Goal: Find specific page/section: Find specific page/section

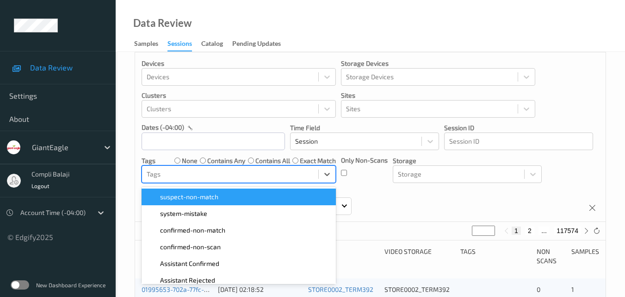
click at [244, 180] on div "Tags" at bounding box center [230, 174] width 176 height 15
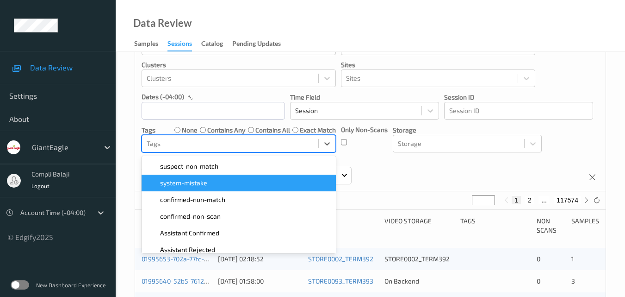
scroll to position [42, 0]
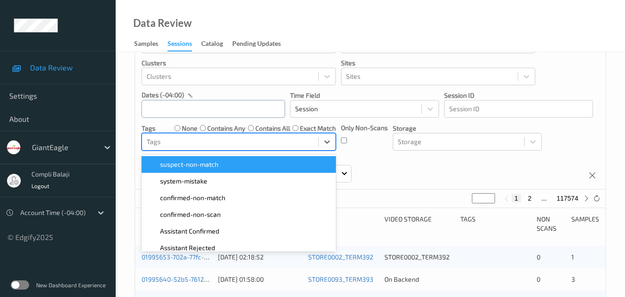
click at [201, 106] on input "text" at bounding box center [213, 109] width 143 height 18
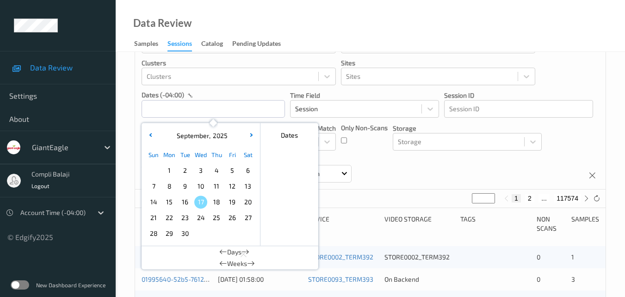
click at [173, 203] on span "15" at bounding box center [169, 201] width 13 height 13
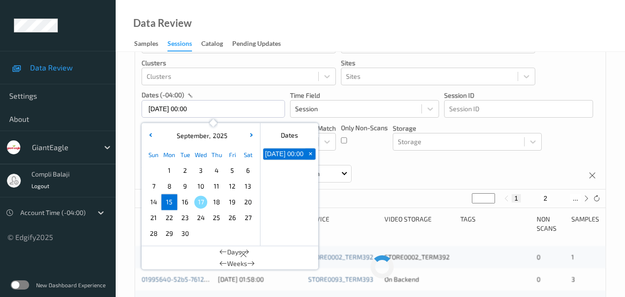
click at [173, 203] on span "15" at bounding box center [169, 201] width 13 height 13
type input "[DATE] 00:00 -> [DATE] 23:59"
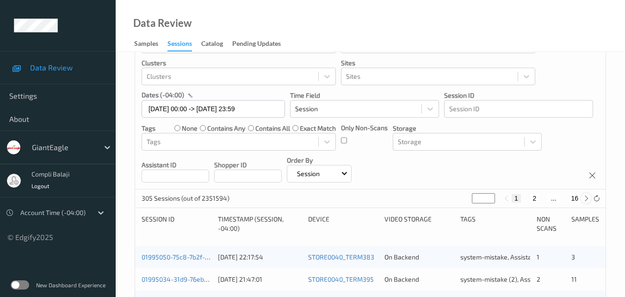
click at [585, 198] on icon at bounding box center [586, 198] width 7 height 7
type input "*"
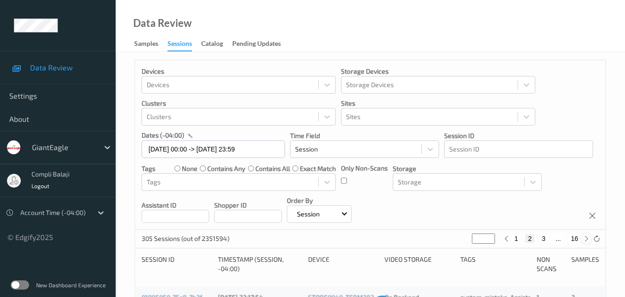
click at [585, 198] on div "Devices Devices Storage Devices Storage Devices Clusters Clusters Sites Sites d…" at bounding box center [370, 144] width 471 height 169
click at [585, 241] on icon at bounding box center [586, 240] width 7 height 7
type input "*"
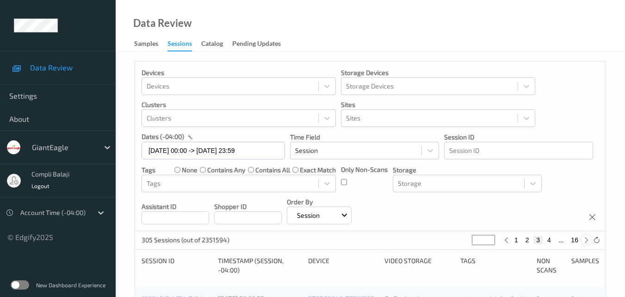
click at [585, 241] on icon at bounding box center [586, 240] width 7 height 7
type input "*"
click at [585, 241] on icon at bounding box center [586, 240] width 7 height 7
type input "*"
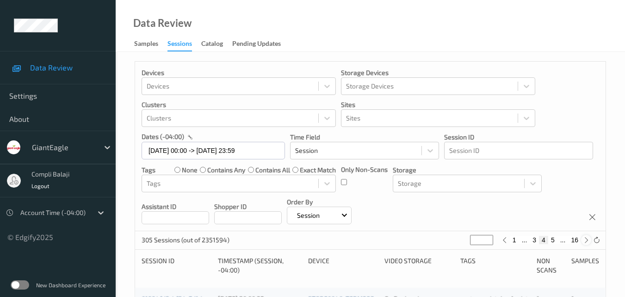
type input "*"
click at [555, 241] on button "6" at bounding box center [552, 240] width 9 height 8
type input "*"
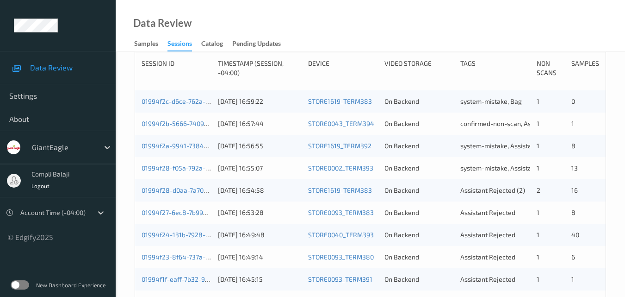
scroll to position [231, 0]
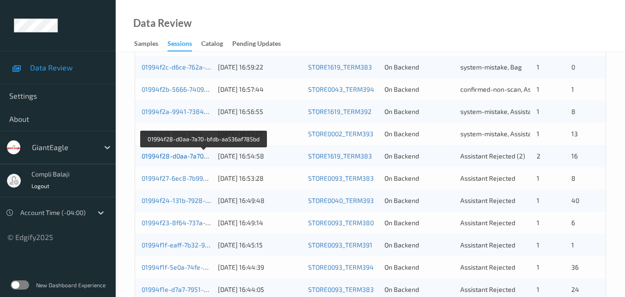
click at [165, 157] on link "01994f28-d0aa-7a70-bfdb-aa536af785bd" at bounding box center [204, 156] width 124 height 8
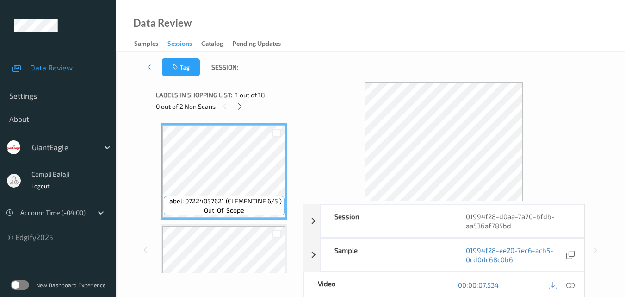
click at [148, 69] on icon at bounding box center [152, 66] width 8 height 9
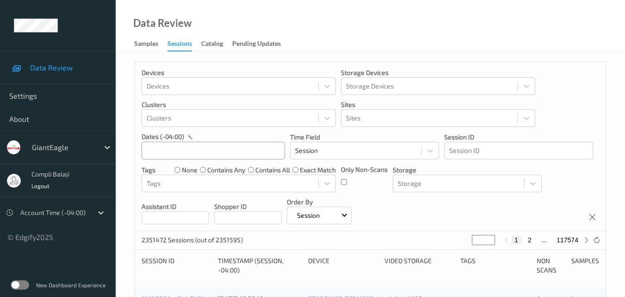
click at [199, 148] on input "text" at bounding box center [213, 151] width 143 height 18
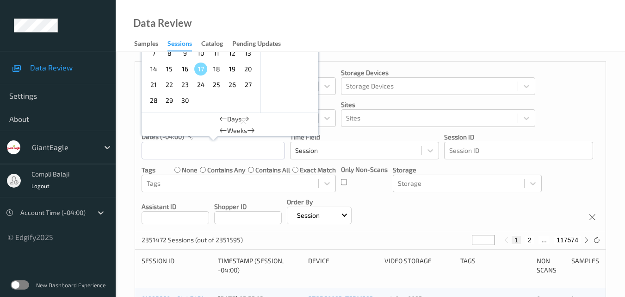
click at [169, 70] on span "15" at bounding box center [169, 68] width 13 height 13
type input "[DATE] 00:00 -> [DATE] 23:59"
click at [575, 101] on div "Devices Devices Storage Devices Storage Devices Clusters Clusters Sites Sites d…" at bounding box center [370, 146] width 471 height 169
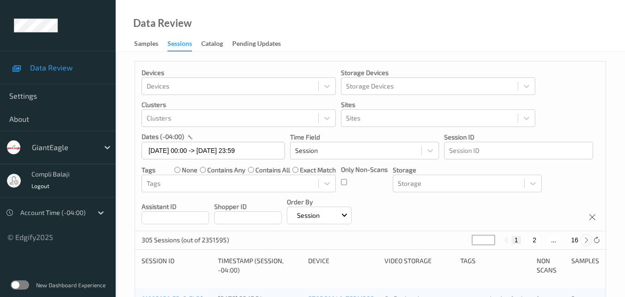
click at [586, 241] on icon at bounding box center [586, 240] width 7 height 7
type input "*"
click at [586, 241] on icon at bounding box center [586, 240] width 7 height 7
type input "*"
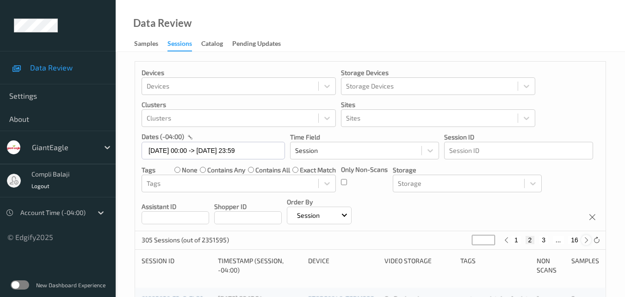
type input "*"
click at [586, 241] on icon at bounding box center [586, 240] width 7 height 7
type input "*"
click at [586, 241] on icon at bounding box center [586, 240] width 7 height 7
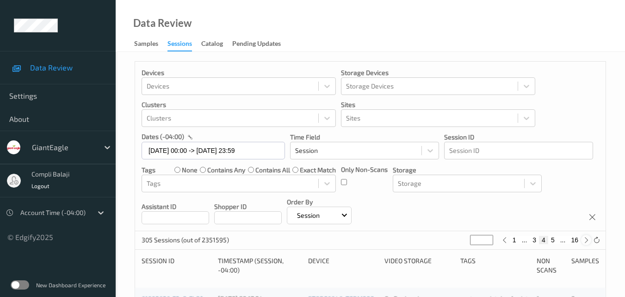
type input "*"
click at [553, 240] on button "6" at bounding box center [552, 240] width 9 height 8
type input "*"
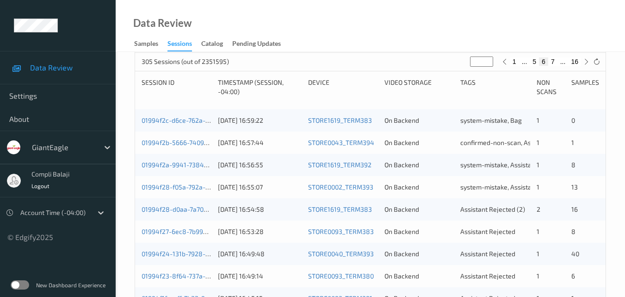
scroll to position [185, 0]
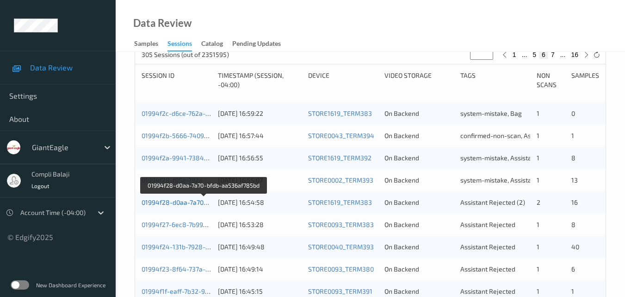
click at [181, 204] on link "01994f28-d0aa-7a70-bfdb-aa536af785bd" at bounding box center [204, 202] width 124 height 8
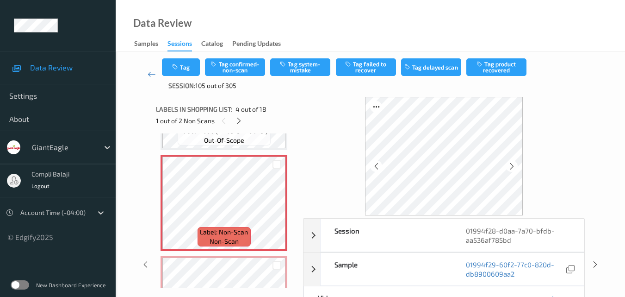
scroll to position [46, 0]
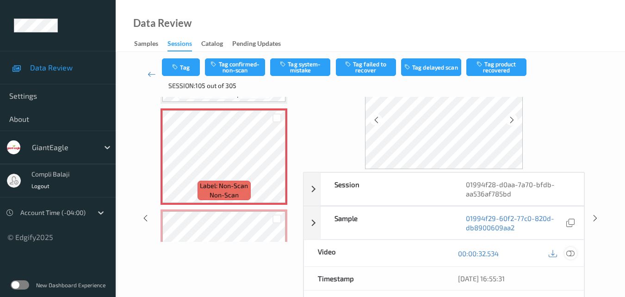
click at [571, 250] on icon at bounding box center [571, 253] width 8 height 8
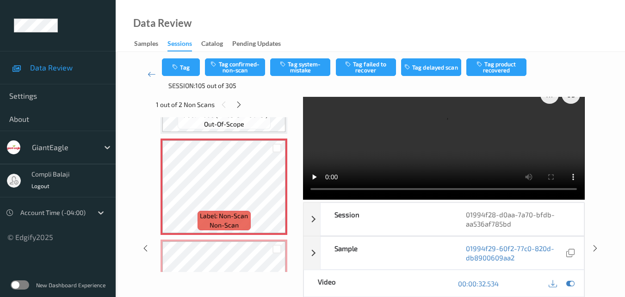
scroll to position [0, 0]
